Goal: Check status

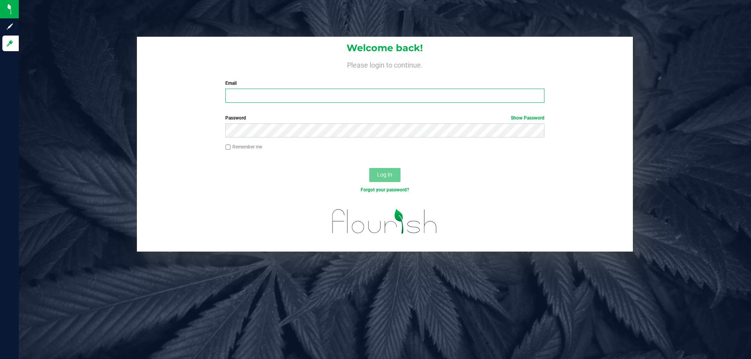
click at [236, 102] on input "Email" at bounding box center [384, 96] width 319 height 14
type input "[EMAIL_ADDRESS][DOMAIN_NAME]"
click at [305, 119] on label "Password Show Password" at bounding box center [384, 118] width 319 height 7
click at [304, 124] on div "Password Show Password" at bounding box center [384, 126] width 330 height 23
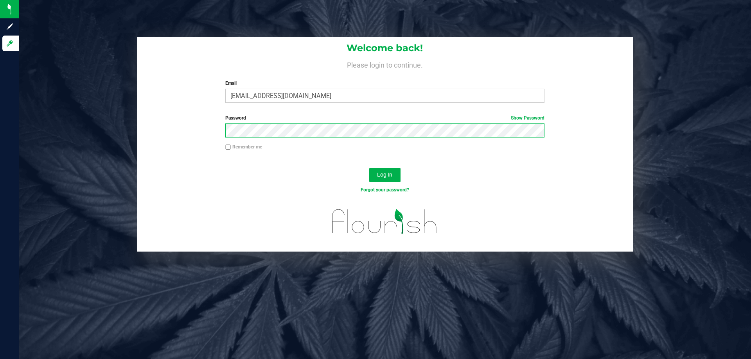
click at [369, 168] on button "Log In" at bounding box center [384, 175] width 31 height 14
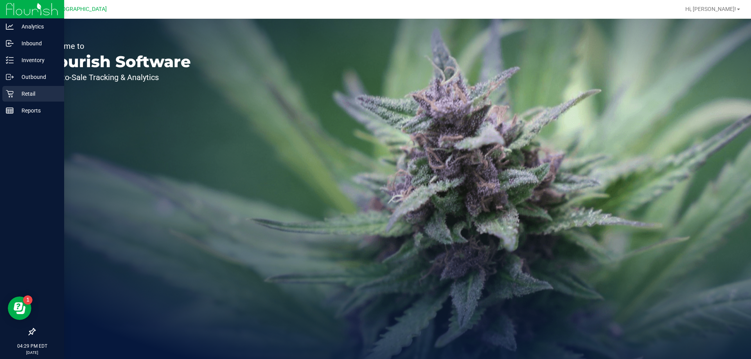
click at [28, 96] on p "Retail" at bounding box center [37, 93] width 47 height 9
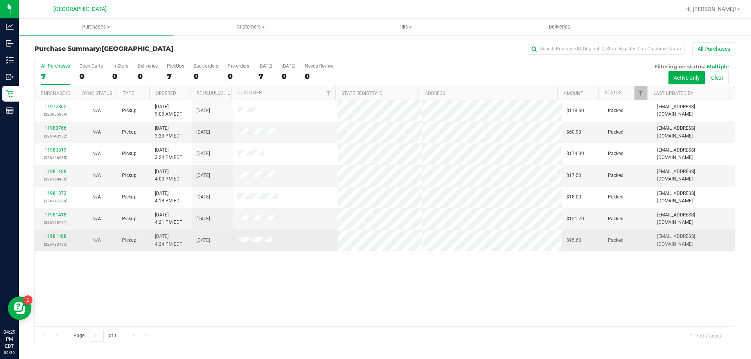
click at [52, 236] on link "11981488" at bounding box center [56, 236] width 22 height 5
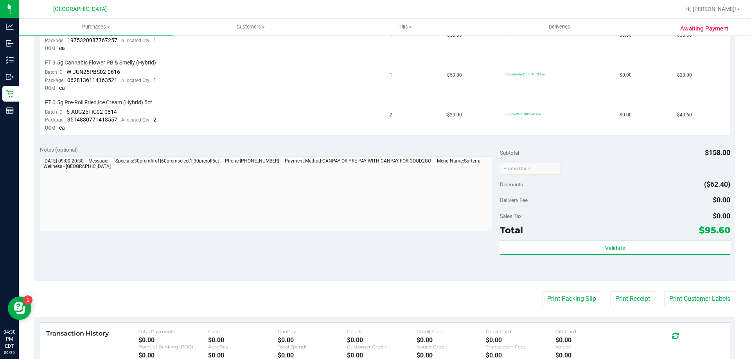
scroll to position [156, 0]
